Goal: Entertainment & Leisure: Consume media (video, audio)

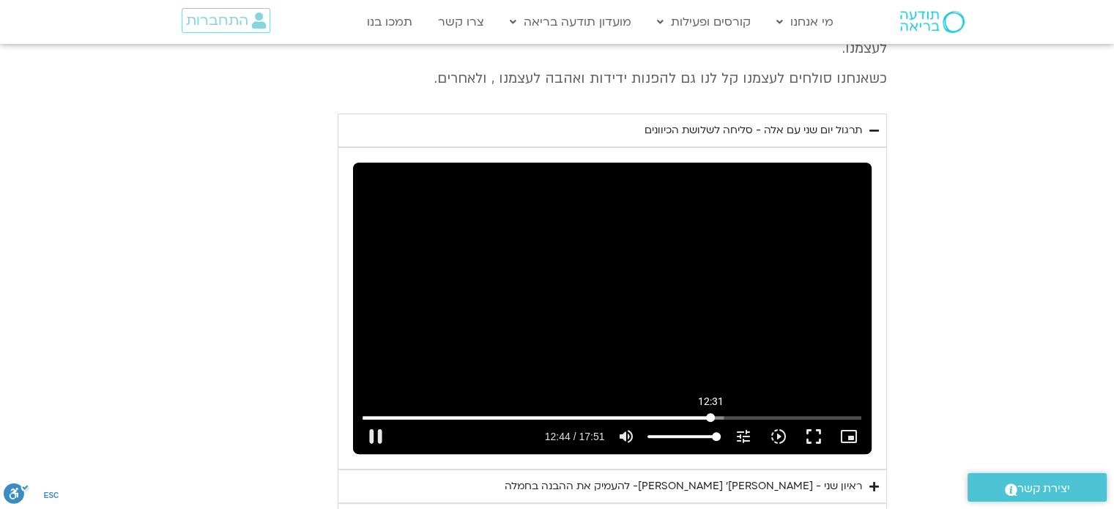
click at [710, 413] on input "Seek" at bounding box center [611, 417] width 499 height 9
click at [685, 413] on input "Seek" at bounding box center [611, 417] width 499 height 9
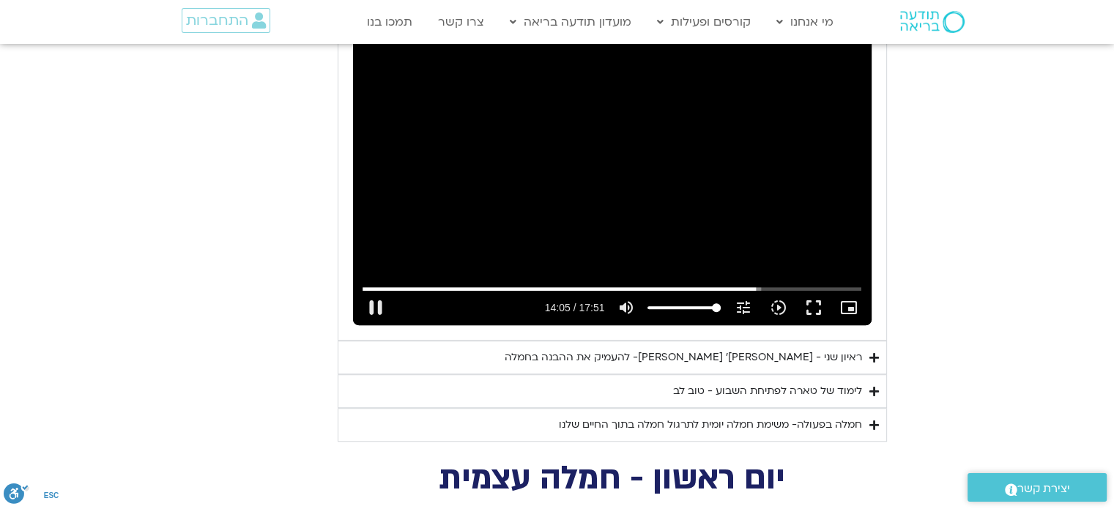
scroll to position [846, 0]
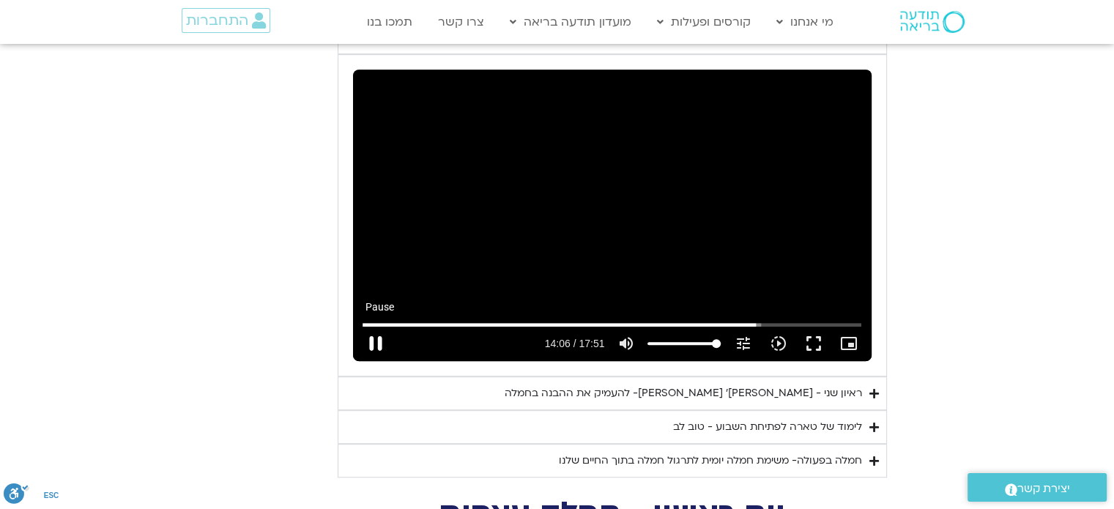
click at [376, 326] on button "pause" at bounding box center [375, 343] width 35 height 35
type input "846.491406"
click at [358, 326] on button "play_arrow" at bounding box center [375, 343] width 35 height 35
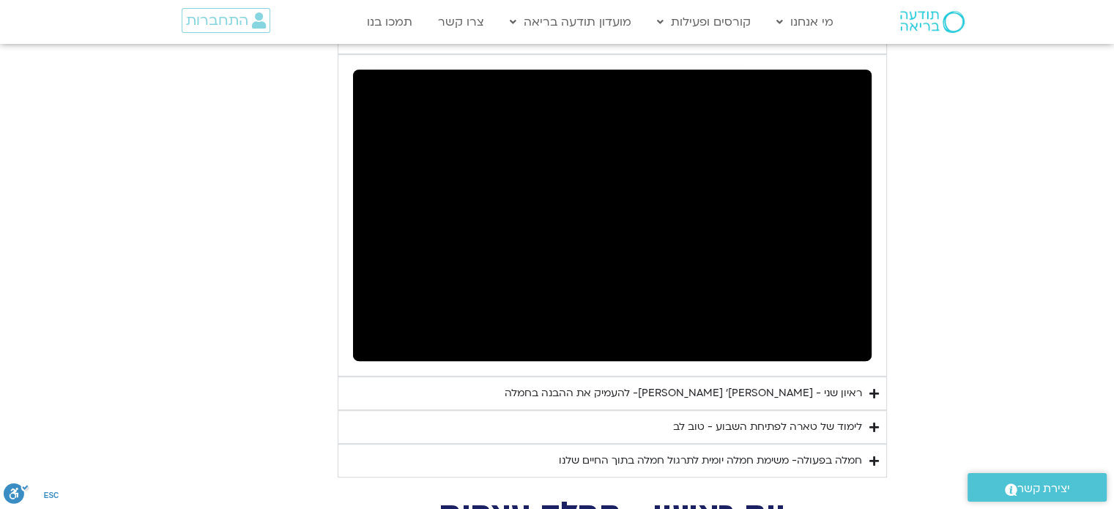
click at [876, 388] on icon "Accordion. Open links with Enter or Space, close with Escape, and navigate with…" at bounding box center [874, 393] width 10 height 11
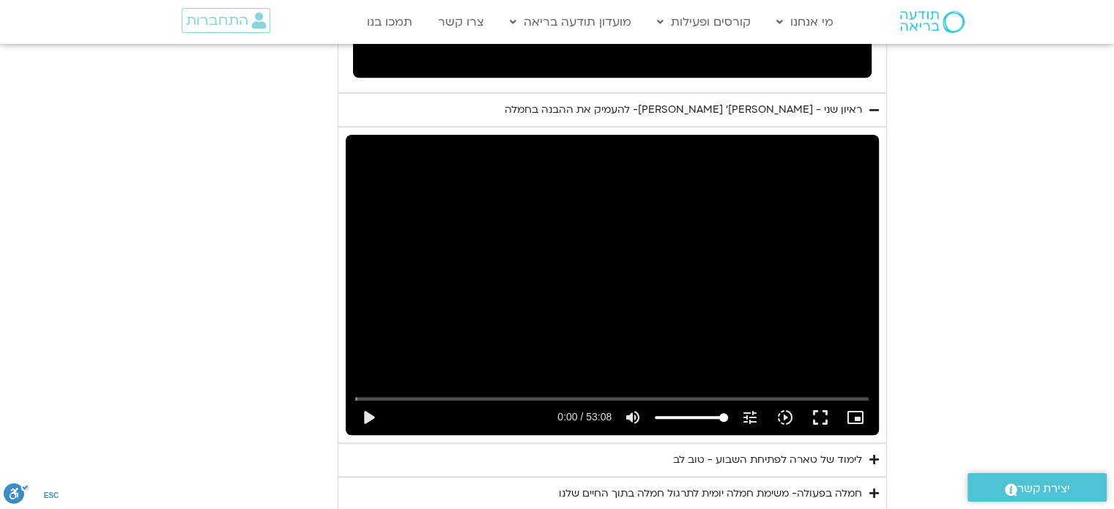
scroll to position [1065, 0]
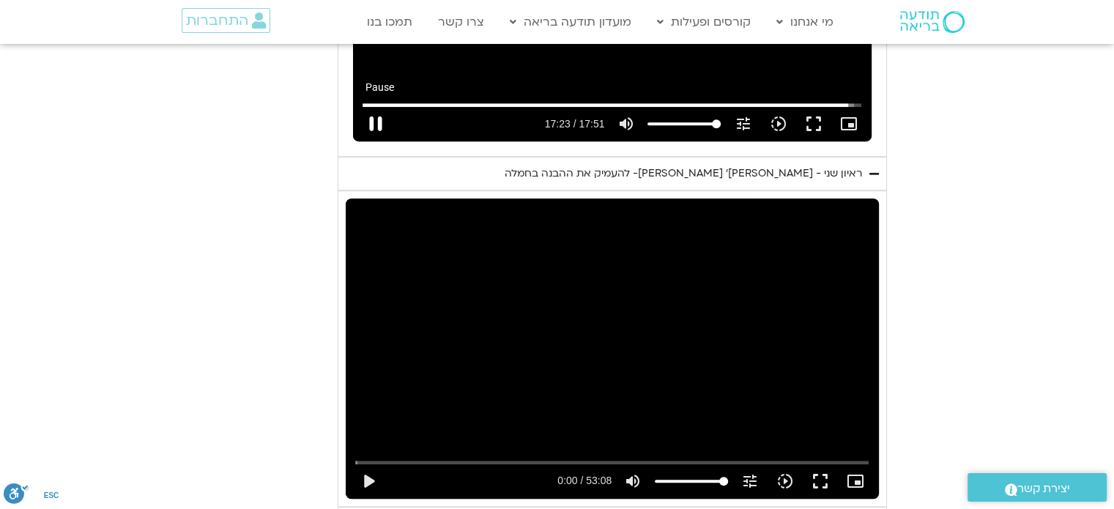
click at [378, 106] on button "pause" at bounding box center [375, 123] width 35 height 35
type input "1043.894218"
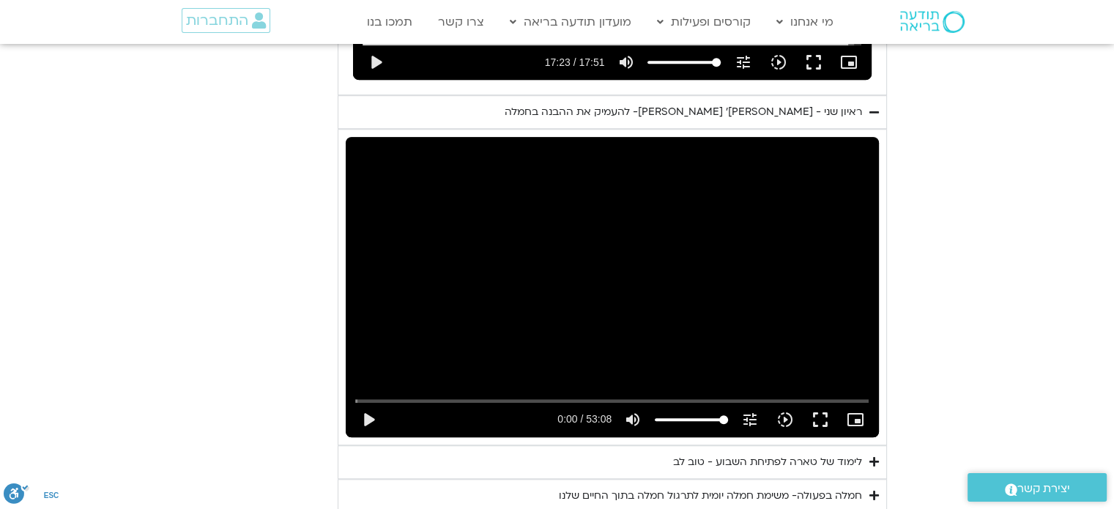
scroll to position [1212, 0]
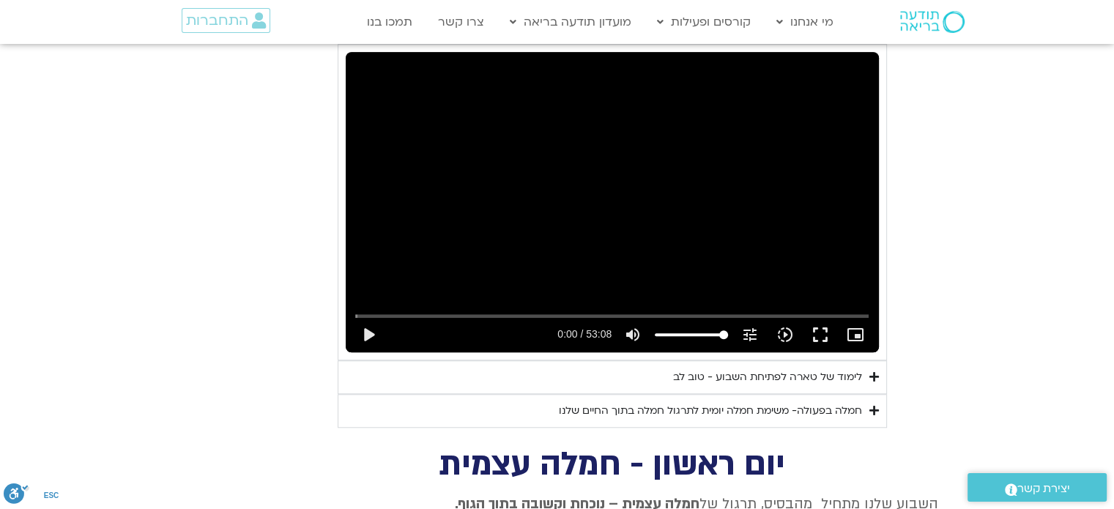
click at [877, 371] on icon "Accordion. Open links with Enter or Space, close with Escape, and navigate with…" at bounding box center [874, 376] width 10 height 11
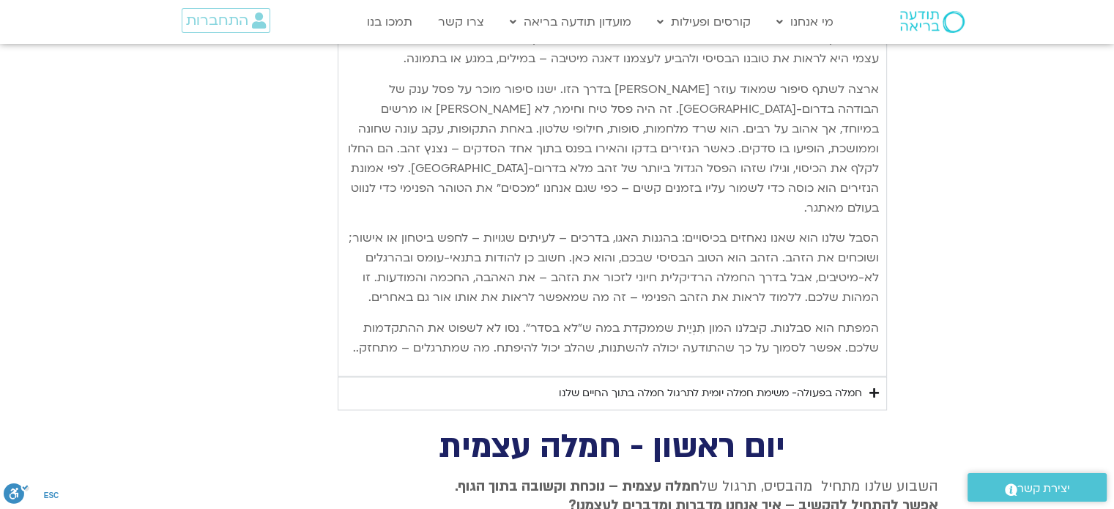
scroll to position [2017, 0]
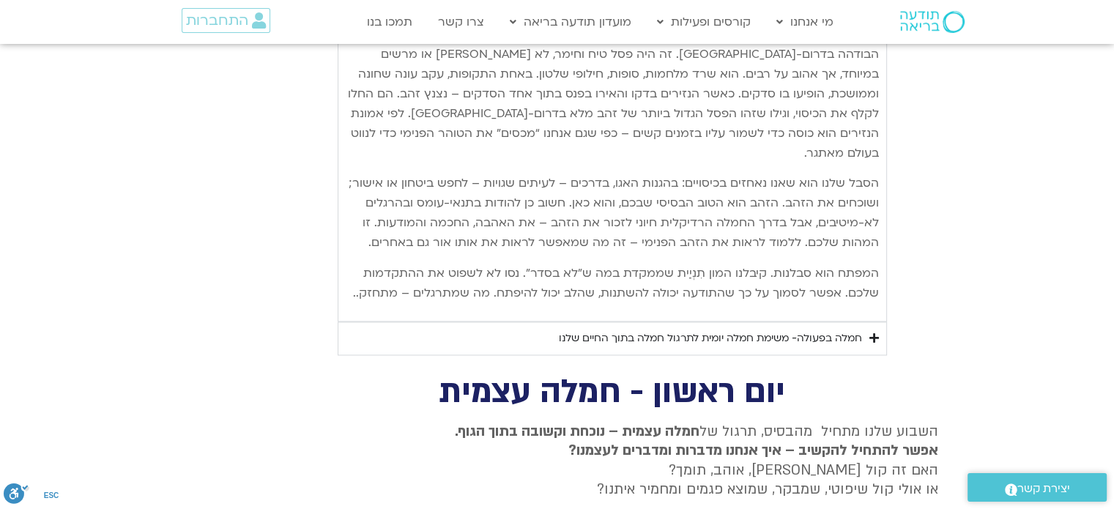
click at [874, 332] on icon "Accordion. Open links with Enter or Space, close with Escape, and navigate with…" at bounding box center [874, 337] width 10 height 11
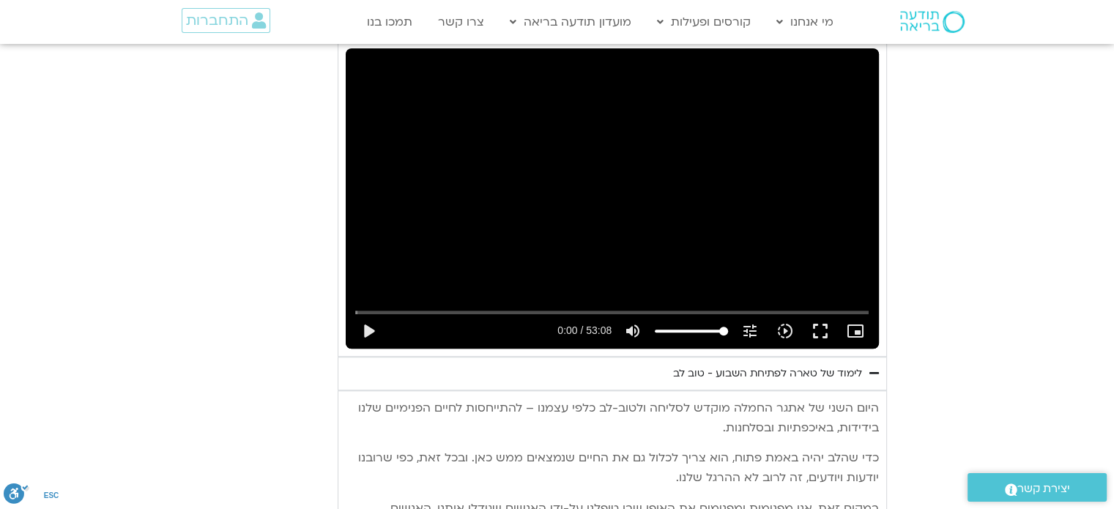
scroll to position [1212, 0]
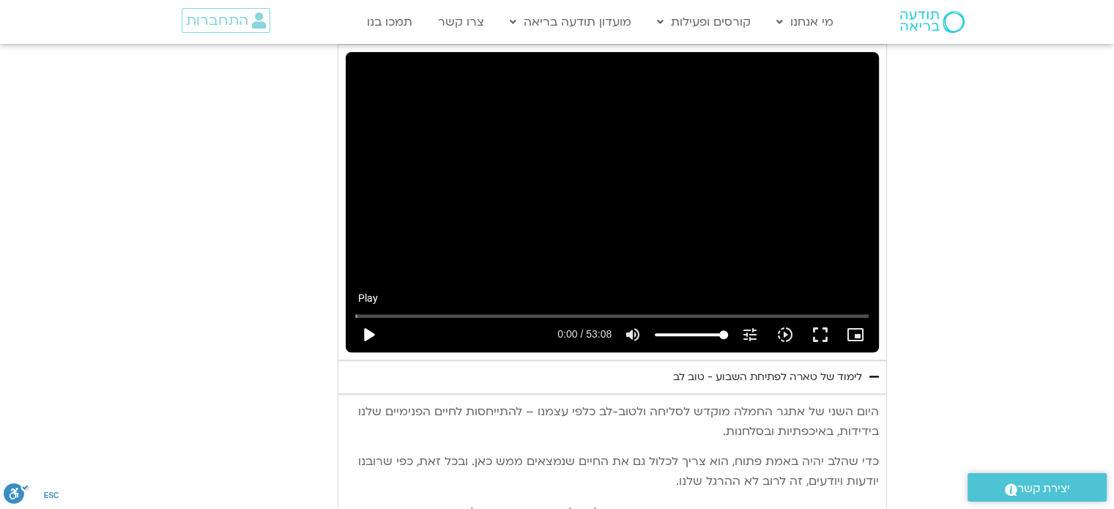
click at [369, 317] on button "play_arrow" at bounding box center [368, 334] width 35 height 35
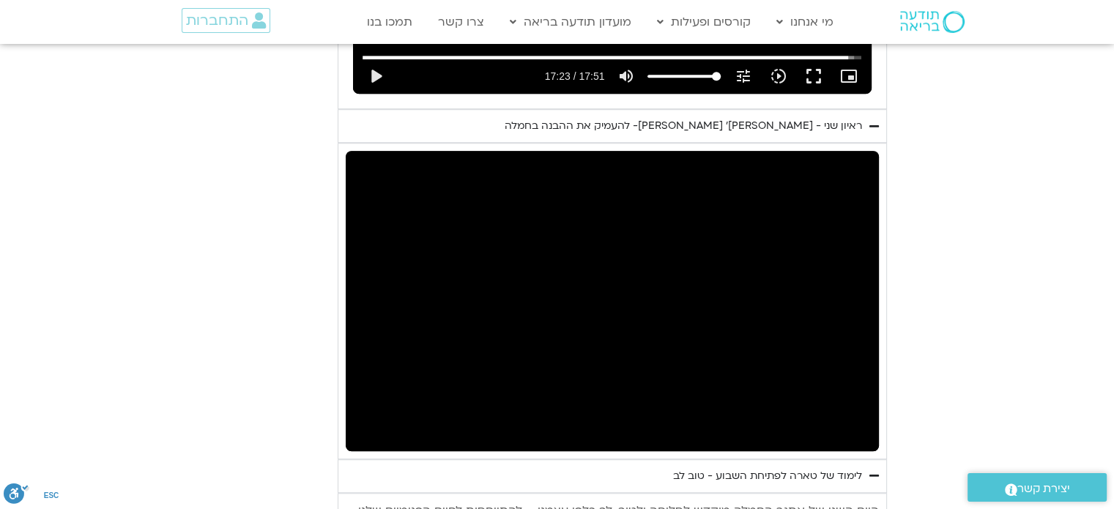
scroll to position [1139, 0]
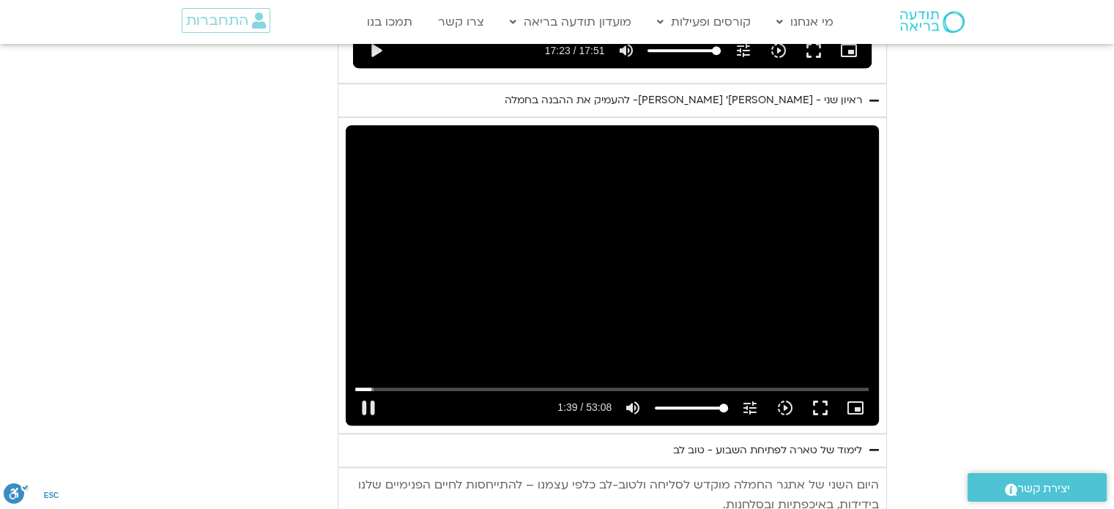
type input "99.740761"
click at [366, 390] on button "pause" at bounding box center [368, 407] width 35 height 35
click at [351, 390] on button "play_arrow" at bounding box center [368, 407] width 35 height 35
click at [366, 390] on button "pause" at bounding box center [368, 407] width 35 height 35
click at [351, 390] on button "play_arrow" at bounding box center [368, 407] width 35 height 35
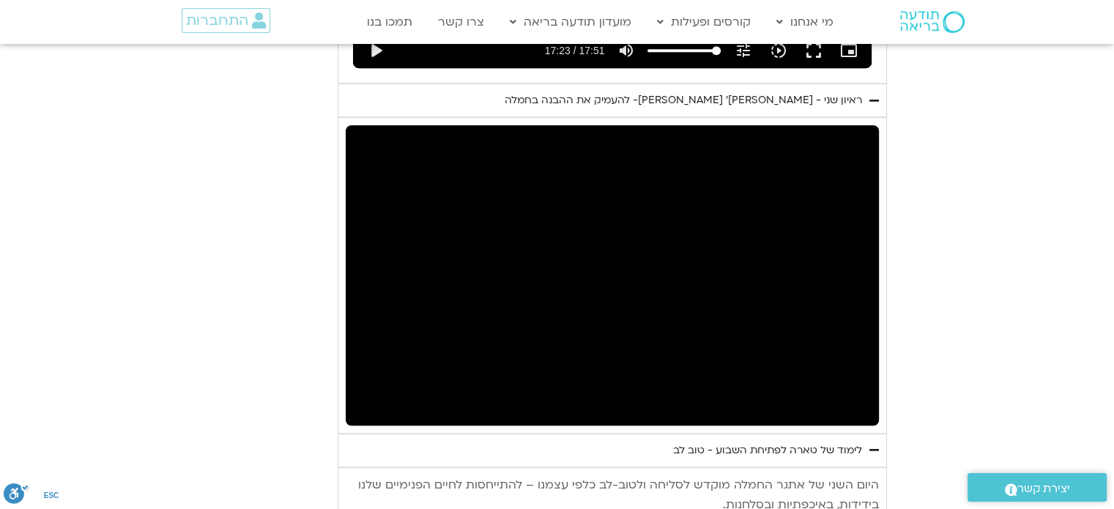
click at [351, 390] on button "pause" at bounding box center [368, 407] width 35 height 35
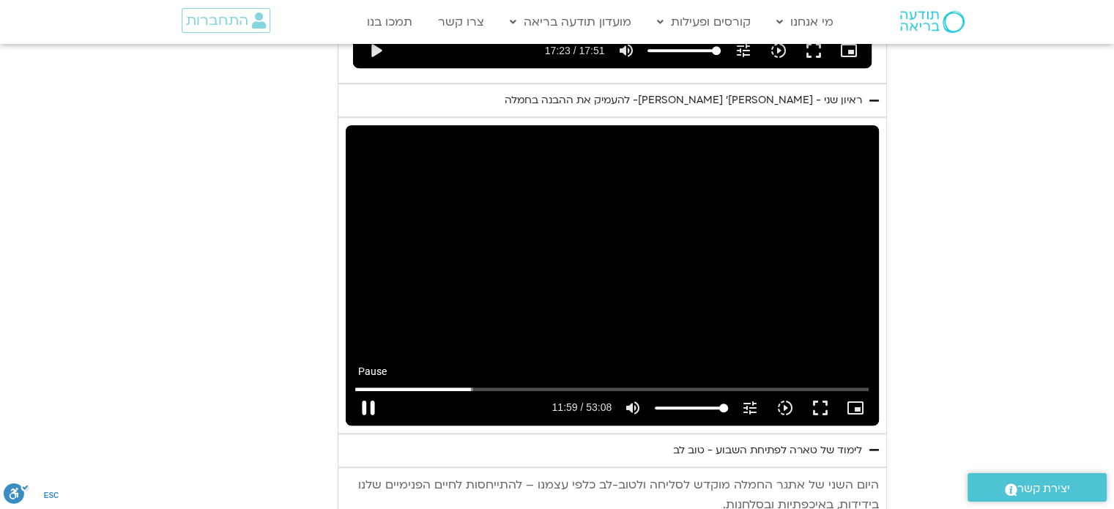
click at [372, 390] on button "pause" at bounding box center [368, 407] width 35 height 35
click at [367, 390] on button "play_arrow" at bounding box center [368, 407] width 35 height 35
click at [365, 390] on button "pause" at bounding box center [368, 407] width 35 height 35
click at [369, 390] on button "play_arrow" at bounding box center [368, 407] width 35 height 35
click at [367, 390] on button "pause" at bounding box center [368, 407] width 35 height 35
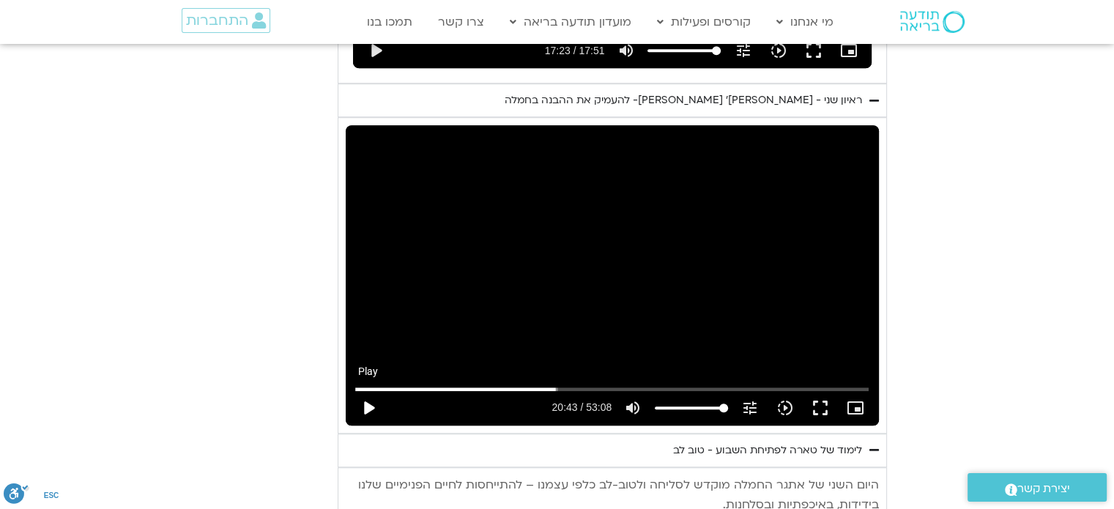
click at [373, 390] on button "play_arrow" at bounding box center [368, 407] width 35 height 35
click at [362, 390] on button "pause" at bounding box center [368, 407] width 35 height 35
click at [351, 390] on button "play_arrow" at bounding box center [368, 407] width 35 height 35
click at [565, 384] on input "Seek" at bounding box center [611, 388] width 513 height 9
click at [367, 390] on button "pause" at bounding box center [368, 407] width 35 height 35
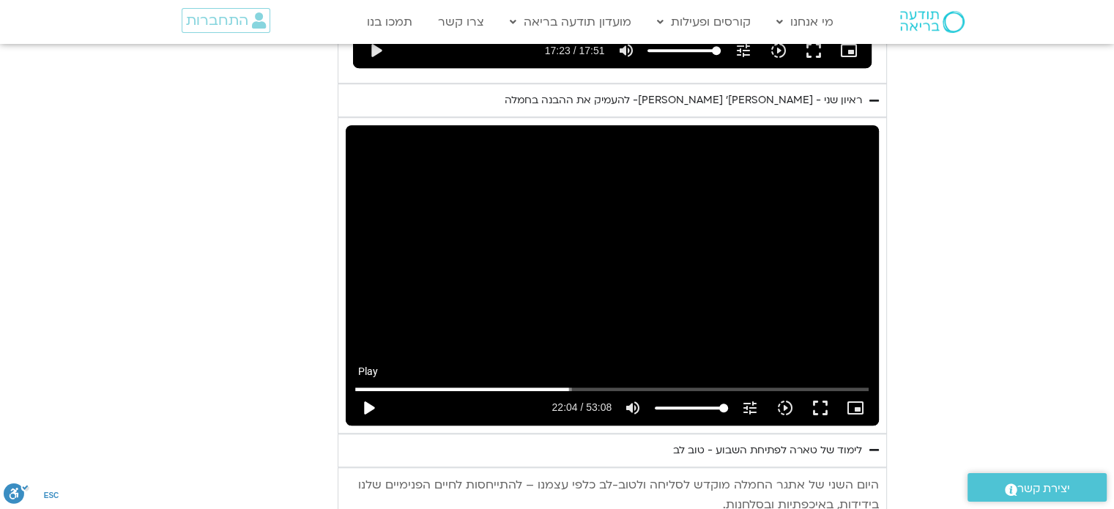
click at [368, 390] on button "play_arrow" at bounding box center [368, 407] width 35 height 35
click at [822, 390] on button "fullscreen" at bounding box center [820, 407] width 35 height 35
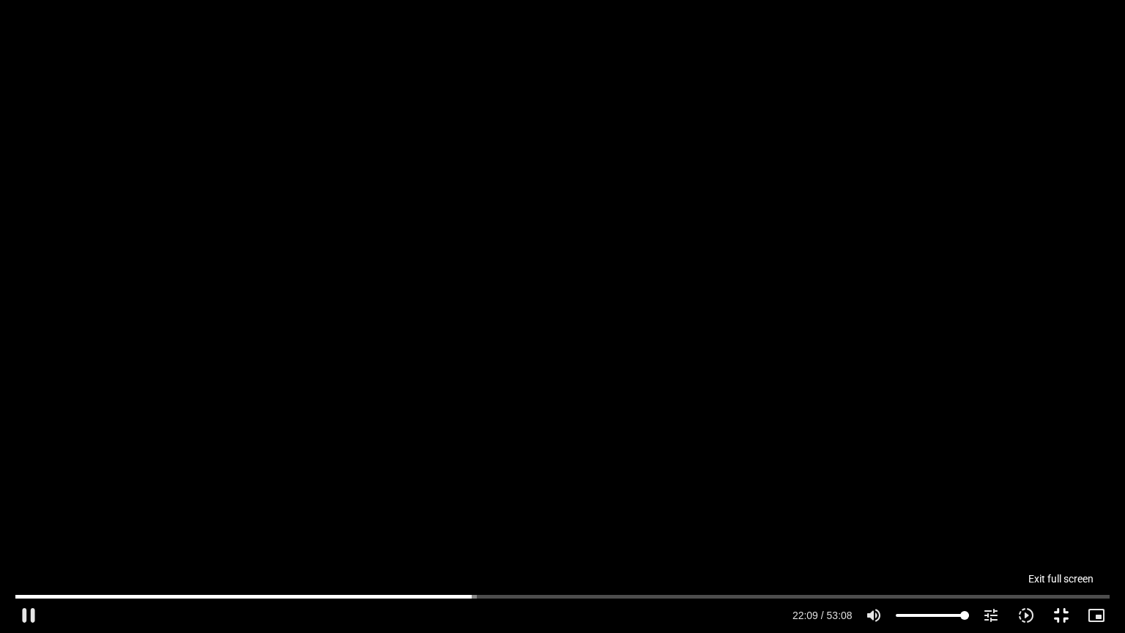
click at [1060, 508] on button "fullscreen_exit" at bounding box center [1060, 615] width 35 height 35
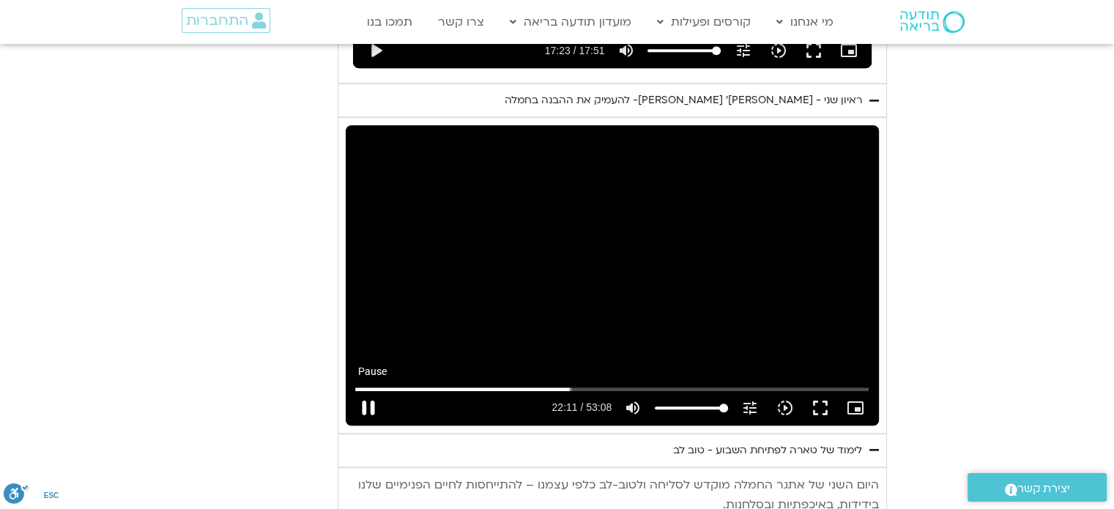
click at [365, 390] on button "pause" at bounding box center [368, 407] width 35 height 35
click at [565, 384] on input "Seek" at bounding box center [611, 388] width 513 height 9
click at [562, 384] on input "Seek" at bounding box center [611, 388] width 513 height 9
click at [369, 390] on button "play_arrow" at bounding box center [368, 407] width 35 height 35
click at [371, 390] on button "pause" at bounding box center [368, 407] width 35 height 35
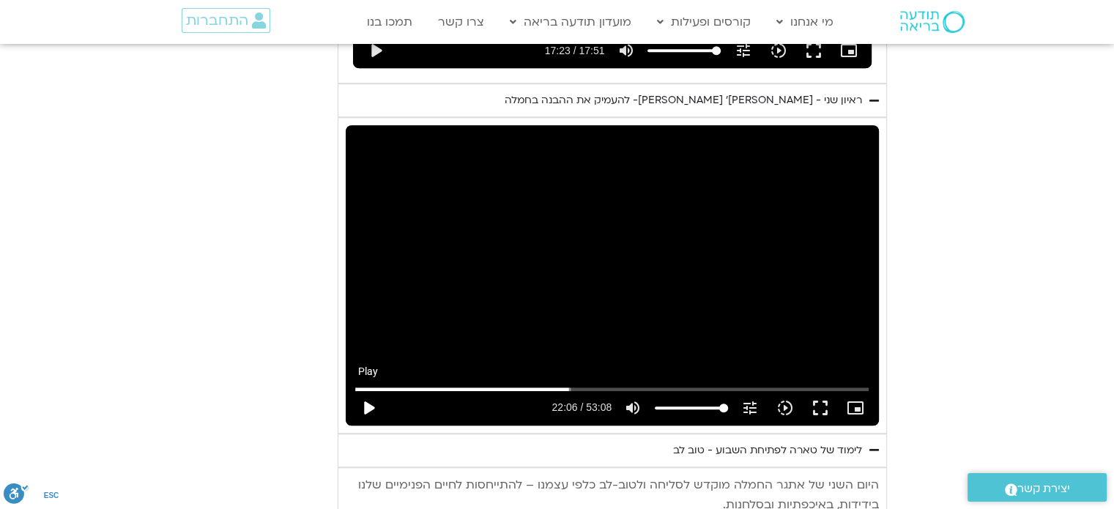
click at [368, 390] on button "play_arrow" at bounding box center [368, 407] width 35 height 35
click at [368, 390] on button "pause" at bounding box center [368, 407] width 35 height 35
click at [370, 390] on button "play_arrow" at bounding box center [368, 407] width 35 height 35
click at [370, 390] on button "pause" at bounding box center [368, 407] width 35 height 35
click at [363, 390] on button "play_arrow" at bounding box center [368, 407] width 35 height 35
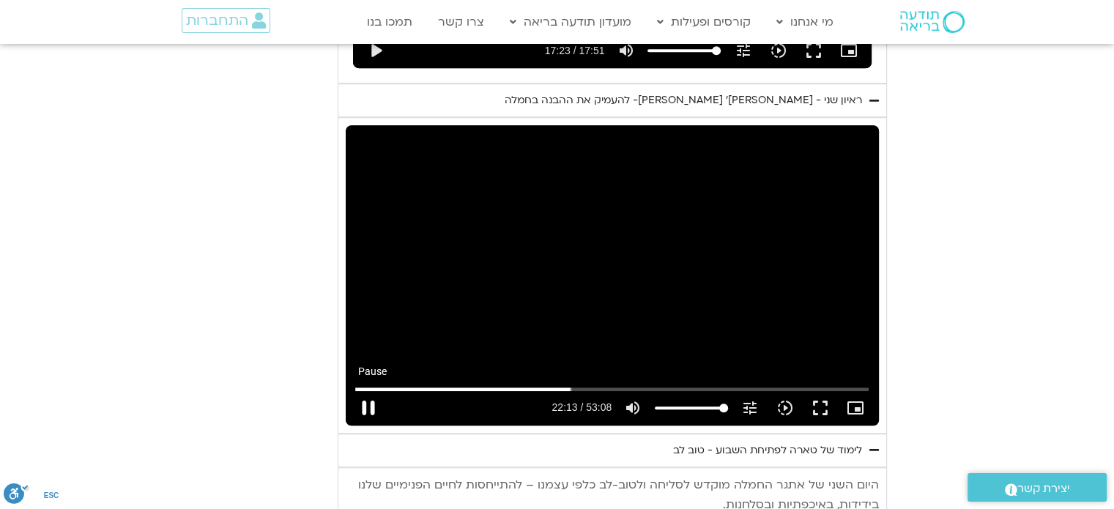
click at [363, 390] on button "pause" at bounding box center [368, 407] width 35 height 35
click at [818, 390] on button "fullscreen" at bounding box center [820, 407] width 35 height 35
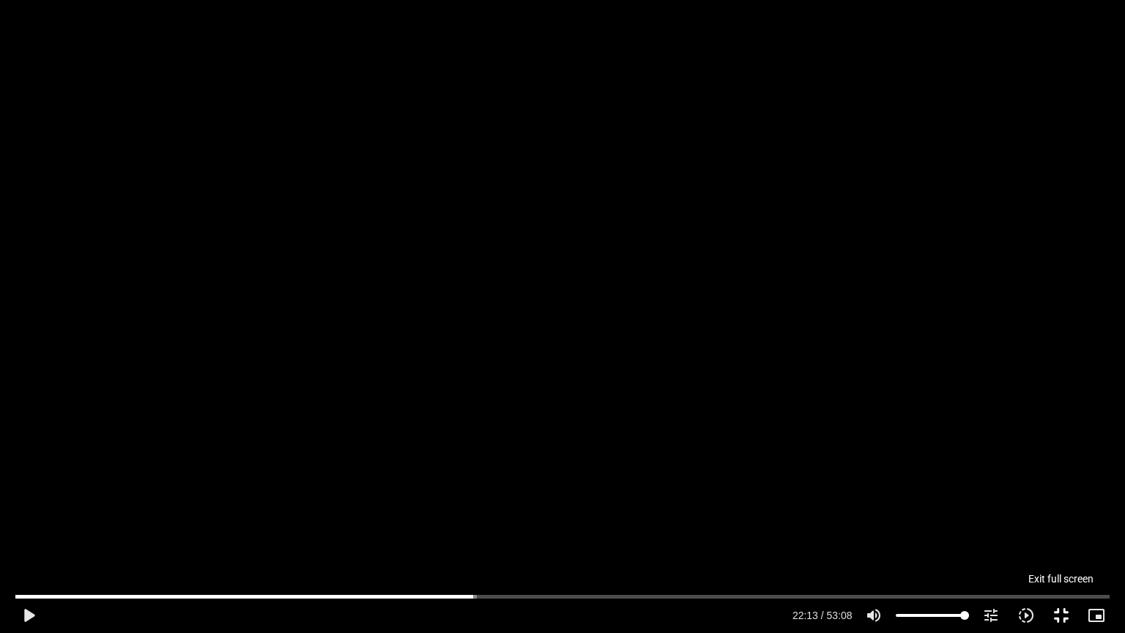
click at [1060, 508] on button "fullscreen_exit" at bounding box center [1060, 615] width 35 height 35
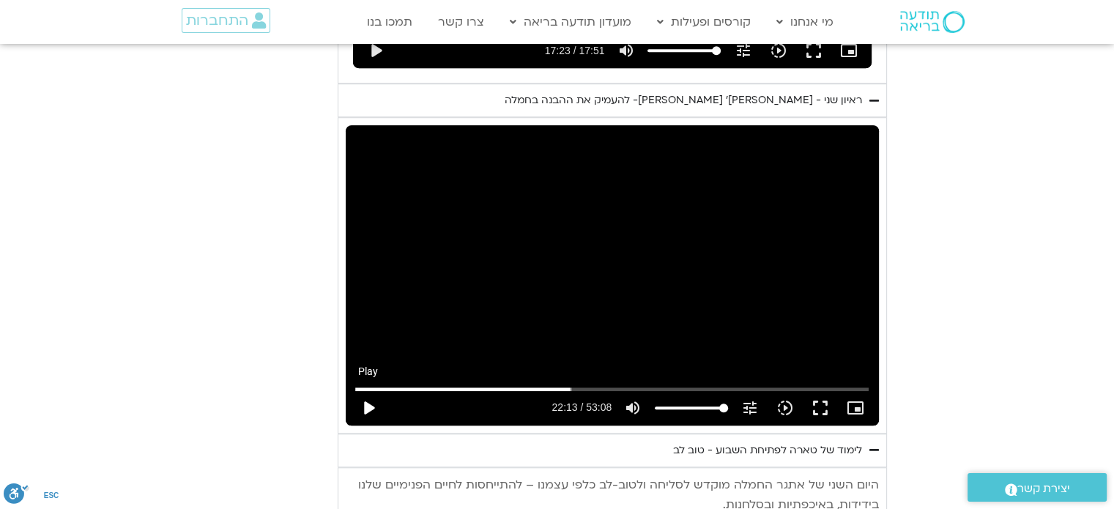
click at [374, 390] on button "play_arrow" at bounding box center [368, 407] width 35 height 35
click at [365, 390] on button "pause" at bounding box center [368, 407] width 35 height 35
click at [365, 390] on button "play_arrow" at bounding box center [368, 407] width 35 height 35
click at [365, 390] on button "pause" at bounding box center [368, 407] width 35 height 35
click at [367, 390] on button "play_arrow" at bounding box center [368, 407] width 35 height 35
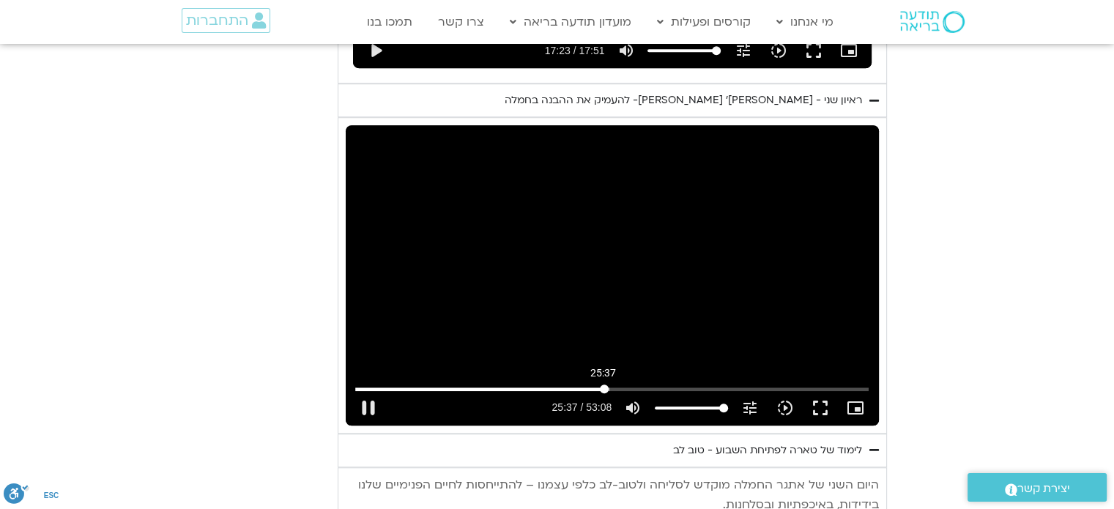
click at [603, 384] on input "Seek" at bounding box center [611, 388] width 513 height 9
click at [366, 390] on button "pause" at bounding box center [368, 407] width 35 height 35
type input "1549.480275"
